Goal: Check status: Check status

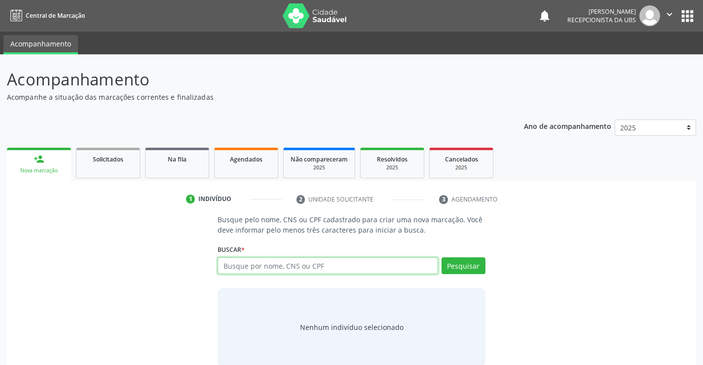
click at [332, 270] on input "text" at bounding box center [328, 265] width 220 height 17
click at [332, 267] on input "text" at bounding box center [328, 265] width 220 height 17
click at [254, 170] on link "Agendados" at bounding box center [246, 163] width 64 height 31
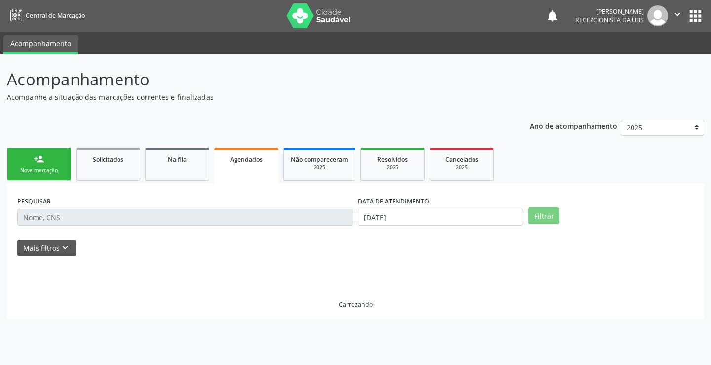
click at [254, 170] on link "Agendados" at bounding box center [246, 166] width 64 height 36
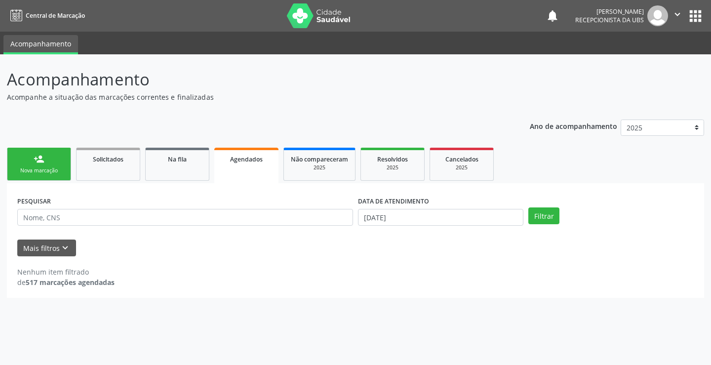
click at [254, 167] on link "Agendados" at bounding box center [246, 166] width 64 height 36
click at [385, 211] on input "[DATE]" at bounding box center [440, 217] width 165 height 17
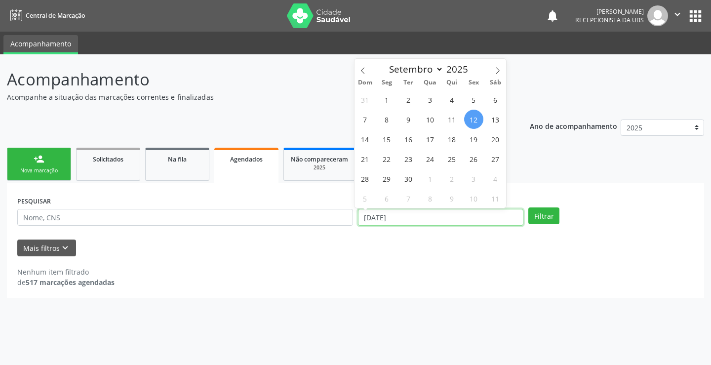
click at [389, 220] on input "[DATE]" at bounding box center [440, 217] width 165 height 17
click at [387, 135] on span "15" at bounding box center [386, 138] width 19 height 19
type input "[DATE]"
click at [401, 137] on span "16" at bounding box center [408, 138] width 19 height 19
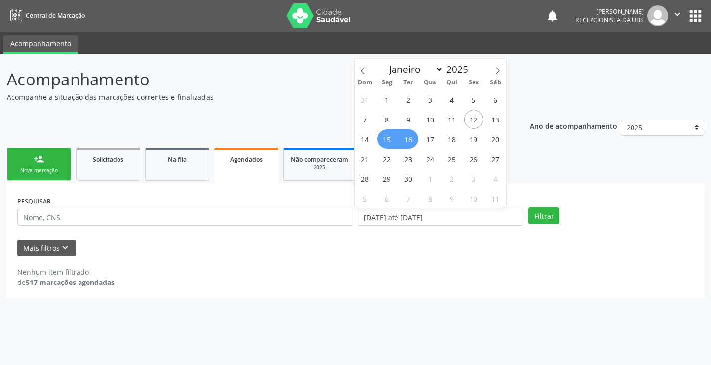
click at [401, 137] on div "Ano de acompanhamento 2025 2024 person_add Nova marcação Solicitados Na fila Ag…" at bounding box center [355, 206] width 697 height 186
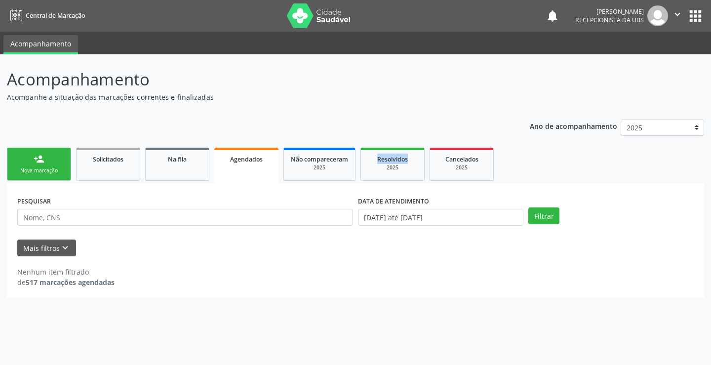
click at [401, 137] on div "Ano de acompanhamento 2025 2024 person_add Nova marcação Solicitados Na fila Ag…" at bounding box center [355, 206] width 697 height 186
click at [552, 211] on button "Filtrar" at bounding box center [543, 215] width 31 height 17
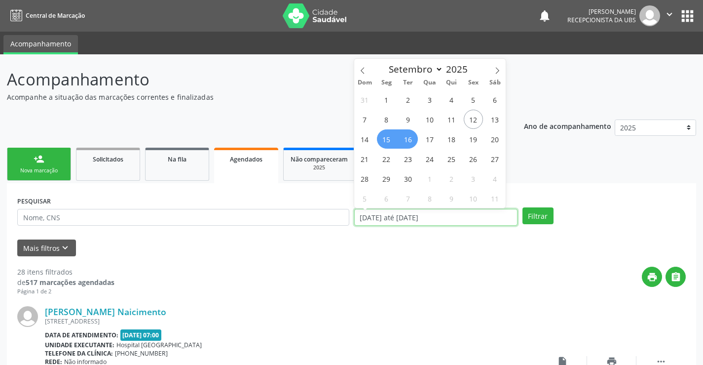
click at [444, 217] on input "[DATE] até [DATE]" at bounding box center [435, 217] width 163 height 17
click at [410, 141] on span "16" at bounding box center [408, 138] width 19 height 19
type input "[DATE]"
click at [410, 141] on span "16" at bounding box center [408, 138] width 19 height 19
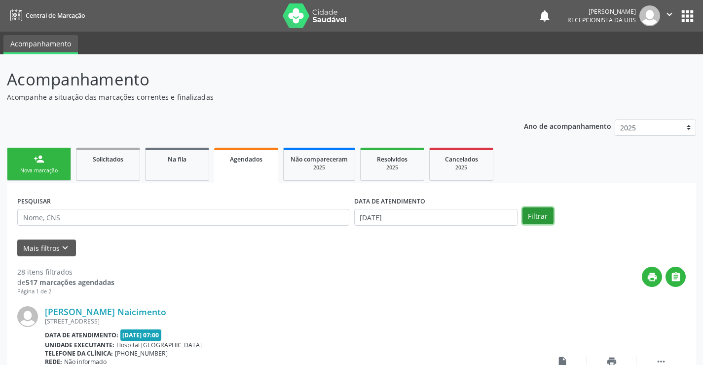
click at [528, 215] on button "Filtrar" at bounding box center [538, 215] width 31 height 17
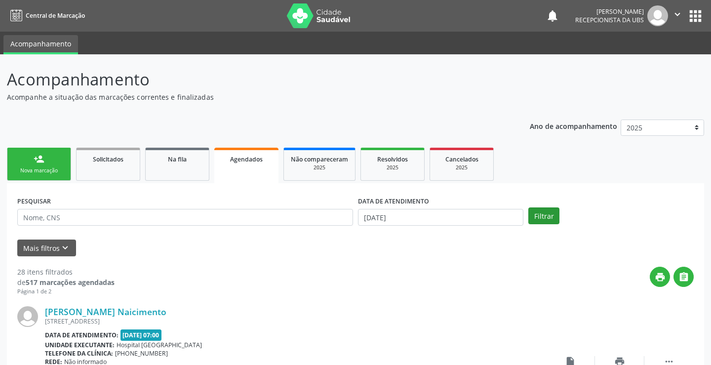
click at [528, 215] on div "Filtrar" at bounding box center [611, 215] width 170 height 17
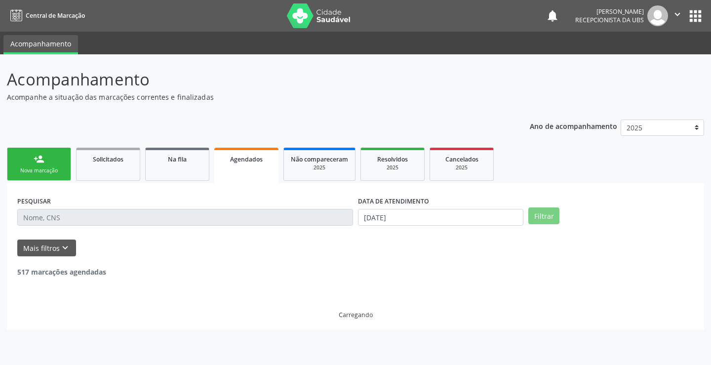
click at [528, 215] on div "Filtrar" at bounding box center [611, 215] width 170 height 17
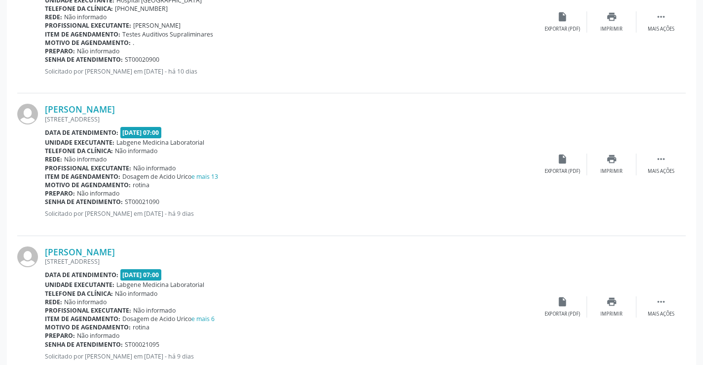
scroll to position [345, 0]
click at [611, 170] on div "Imprimir" at bounding box center [612, 170] width 22 height 7
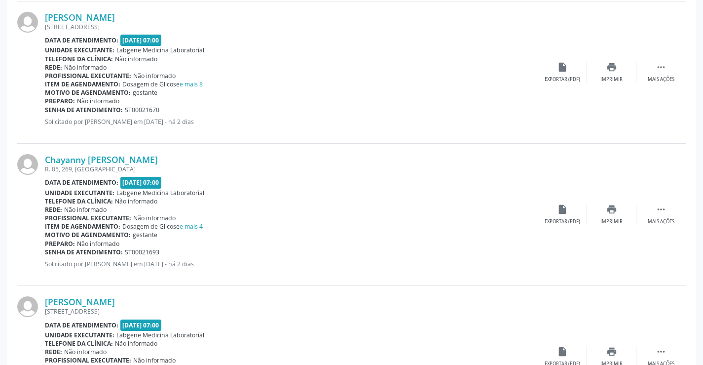
scroll to position [1185, 0]
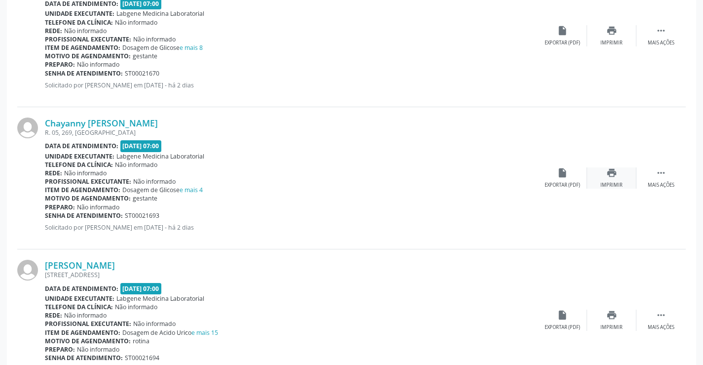
click at [617, 183] on div "Imprimir" at bounding box center [612, 185] width 22 height 7
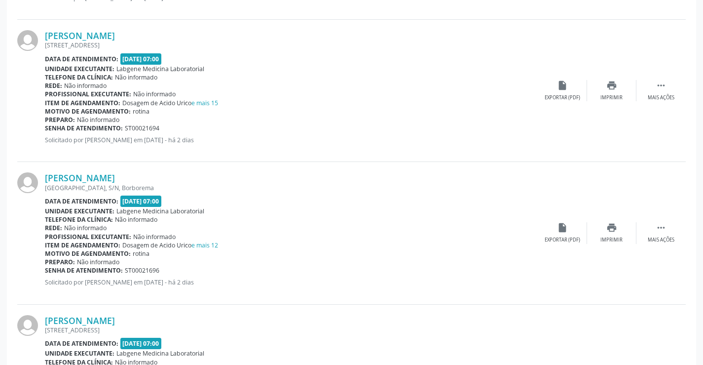
scroll to position [1431, 0]
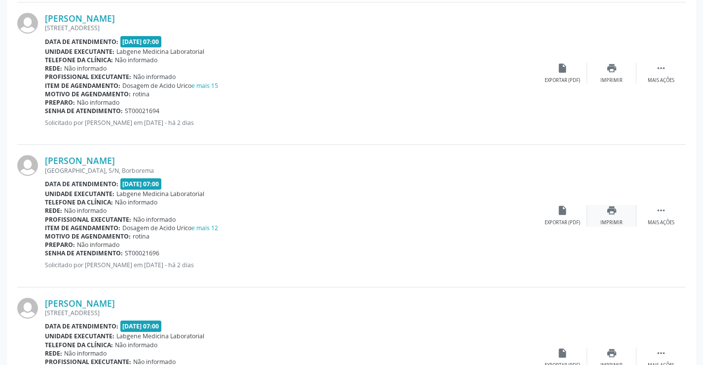
click at [613, 219] on div "print Imprimir" at bounding box center [611, 215] width 49 height 21
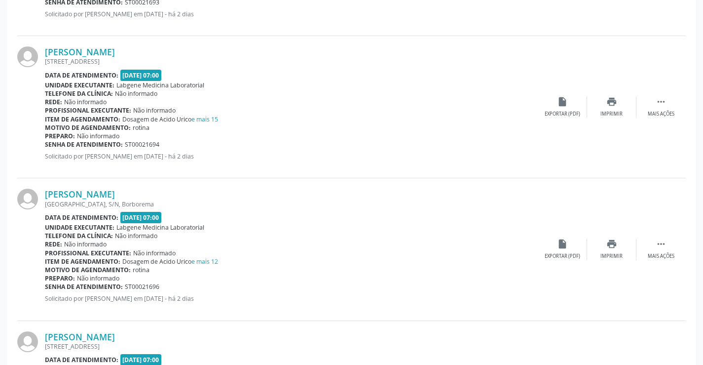
scroll to position [1382, 0]
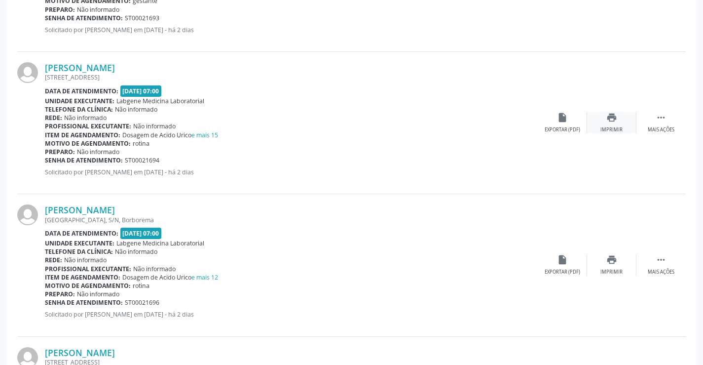
click at [608, 116] on icon "print" at bounding box center [612, 117] width 11 height 11
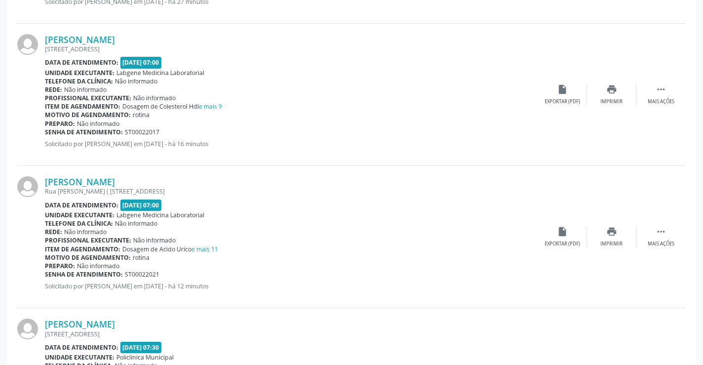
scroll to position [1925, 0]
